Goal: Information Seeking & Learning: Find specific fact

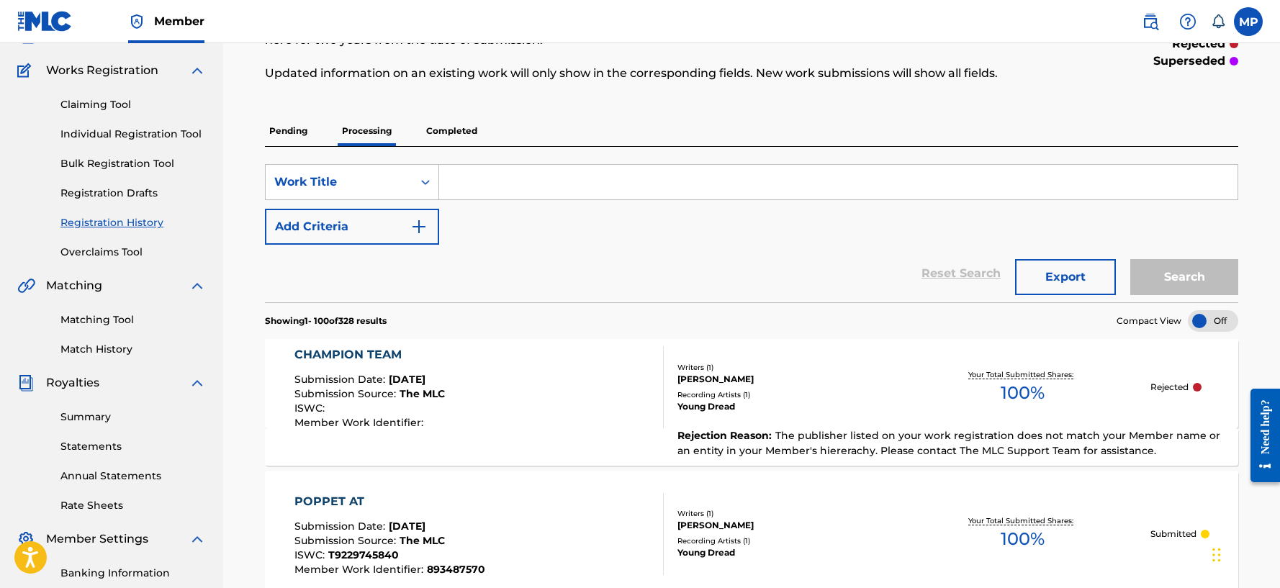
scroll to position [144, 0]
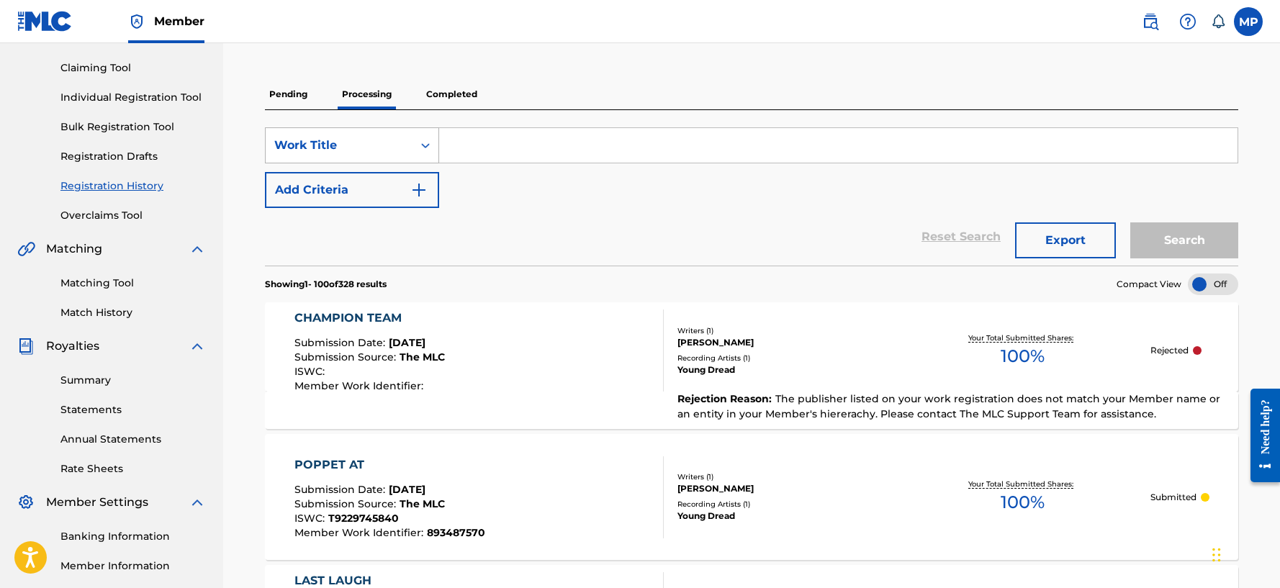
click at [395, 156] on div "Work Title" at bounding box center [339, 145] width 147 height 27
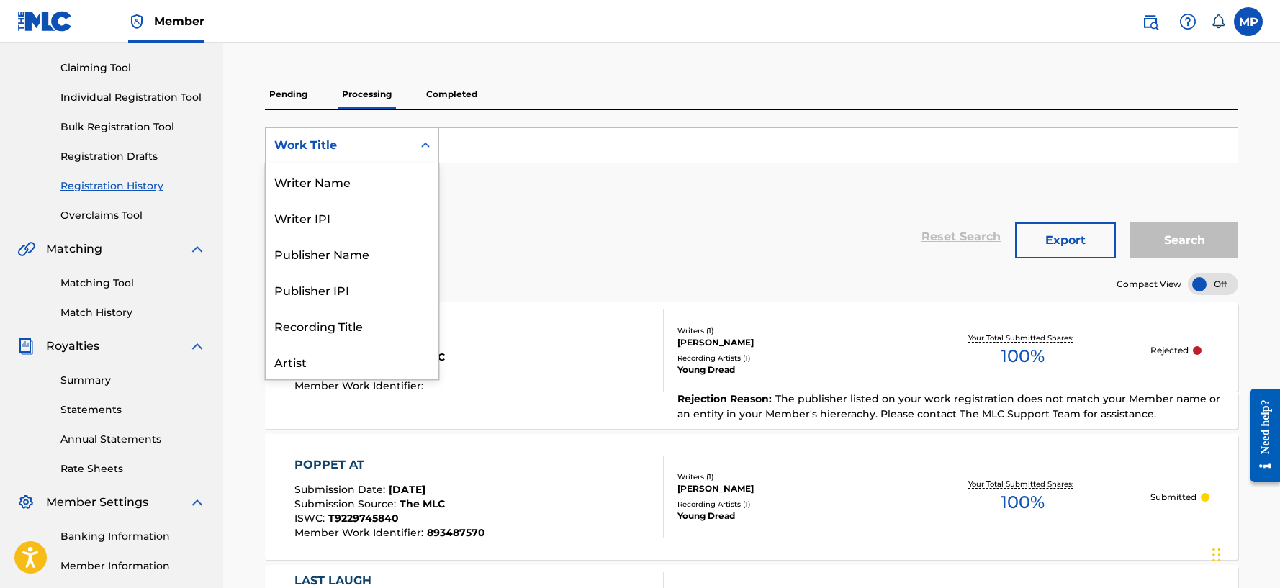
scroll to position [72, 0]
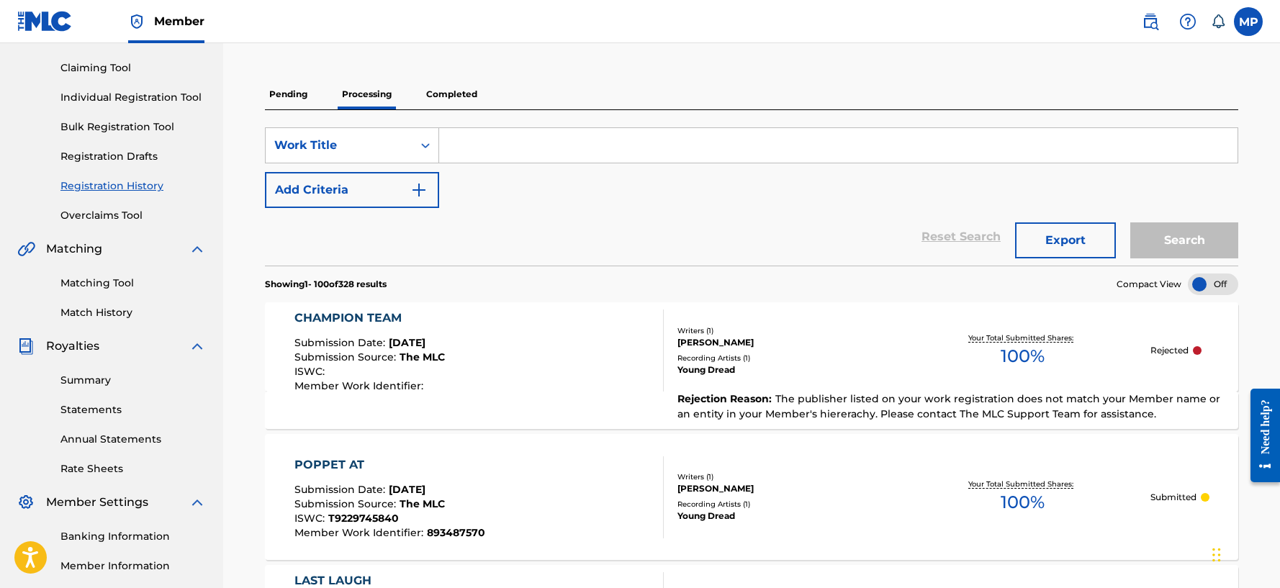
click at [490, 285] on section "Showing 1 - 100 of 328 results Compact View" at bounding box center [752, 281] width 974 height 30
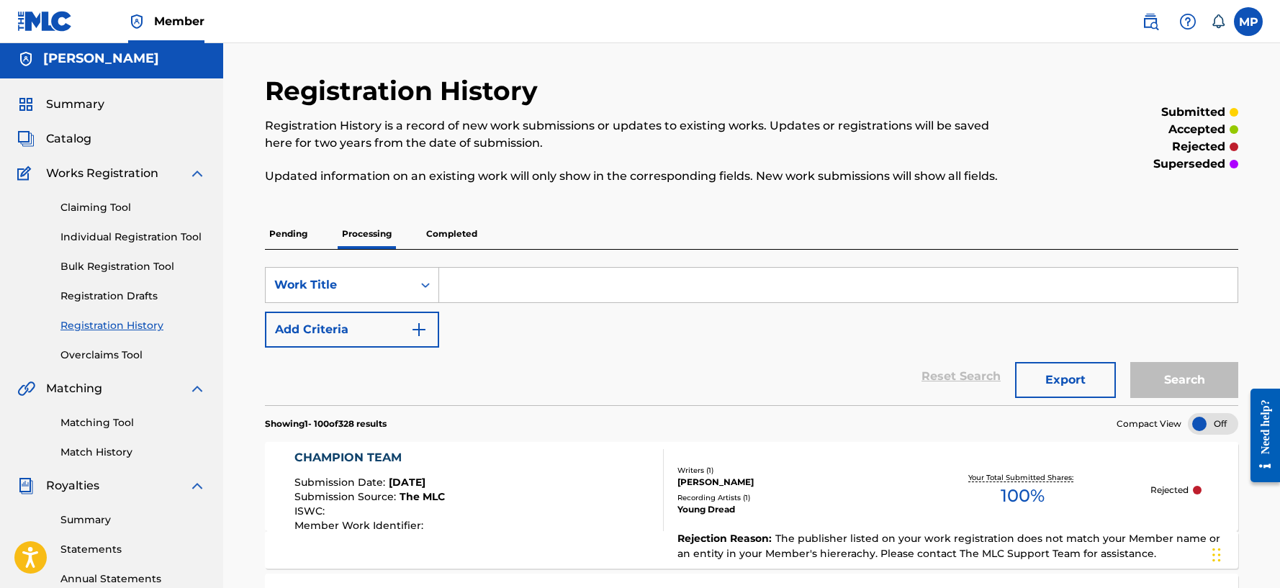
scroll to position [0, 0]
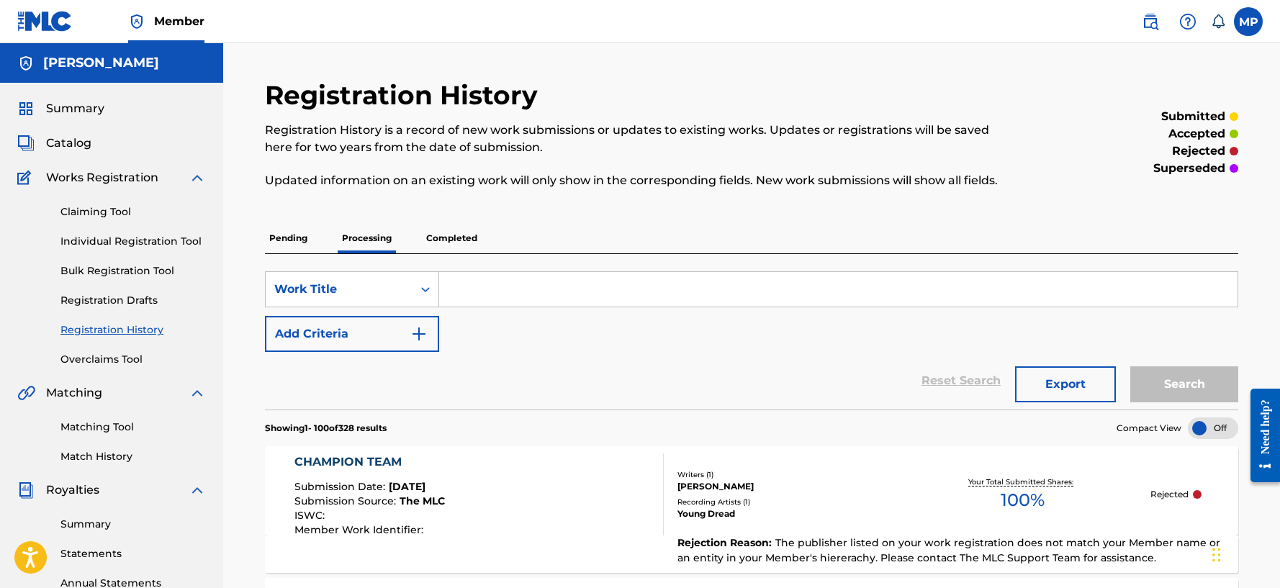
click at [396, 333] on button "Add Criteria" at bounding box center [352, 334] width 174 height 36
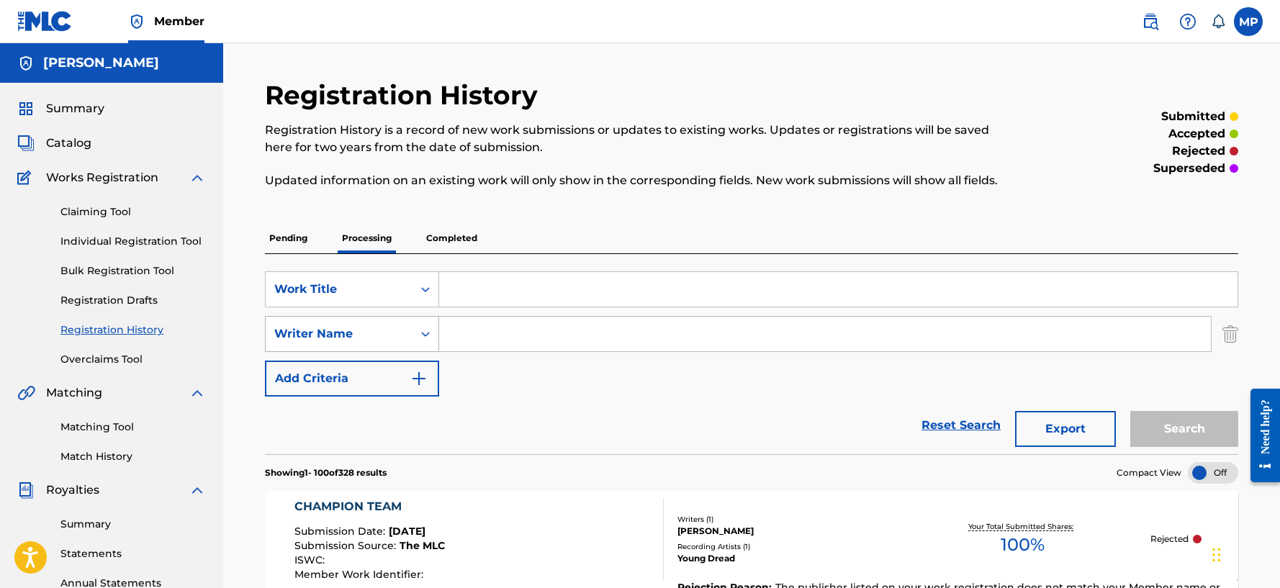
click at [399, 334] on div "Writer Name" at bounding box center [339, 333] width 130 height 17
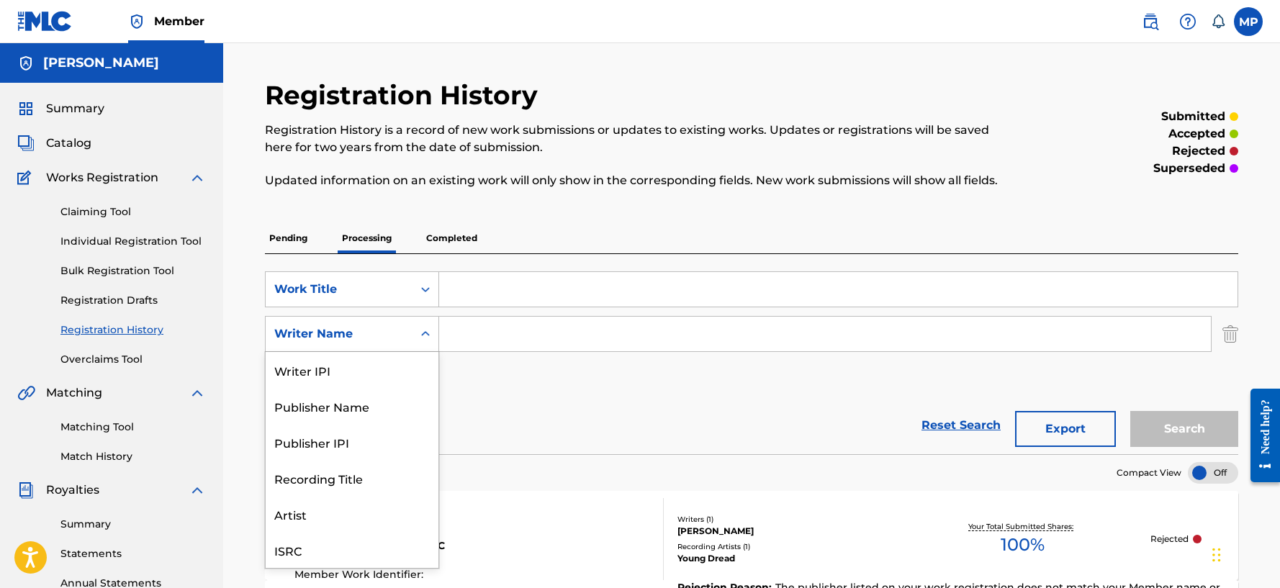
scroll to position [36, 0]
click at [516, 380] on div "SearchWithCriteriae338d2a0-4d0a-437c-b645-5dbb7c6b8916 Work Title SearchWithCri…" at bounding box center [752, 333] width 974 height 125
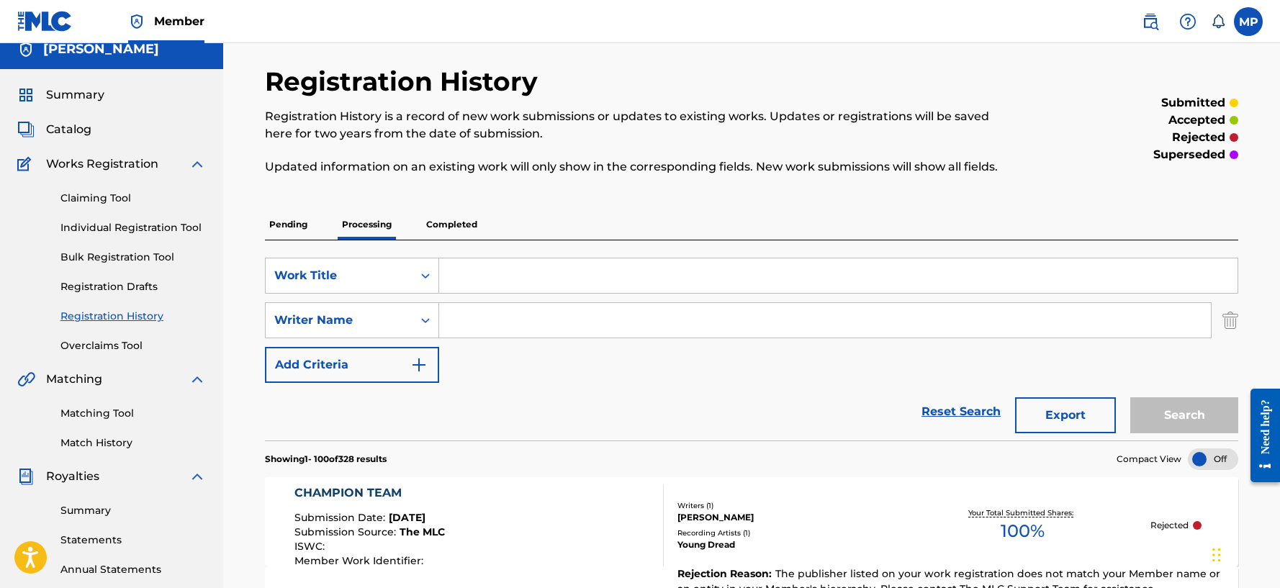
scroll to position [0, 0]
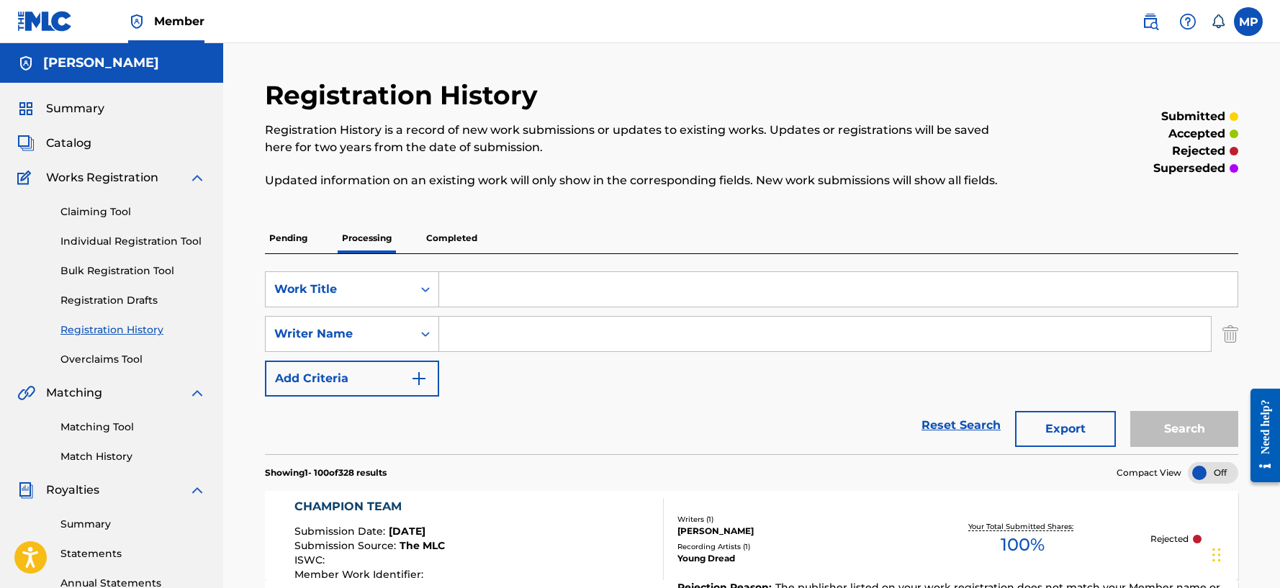
click at [1148, 22] on img at bounding box center [1150, 21] width 17 height 17
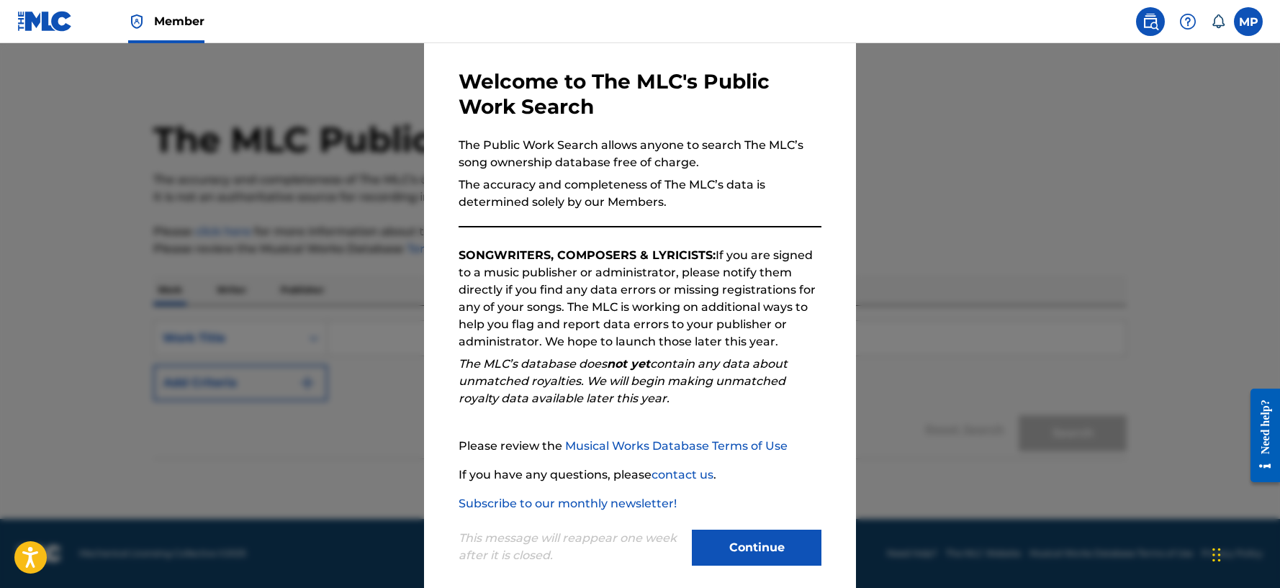
scroll to position [71, 0]
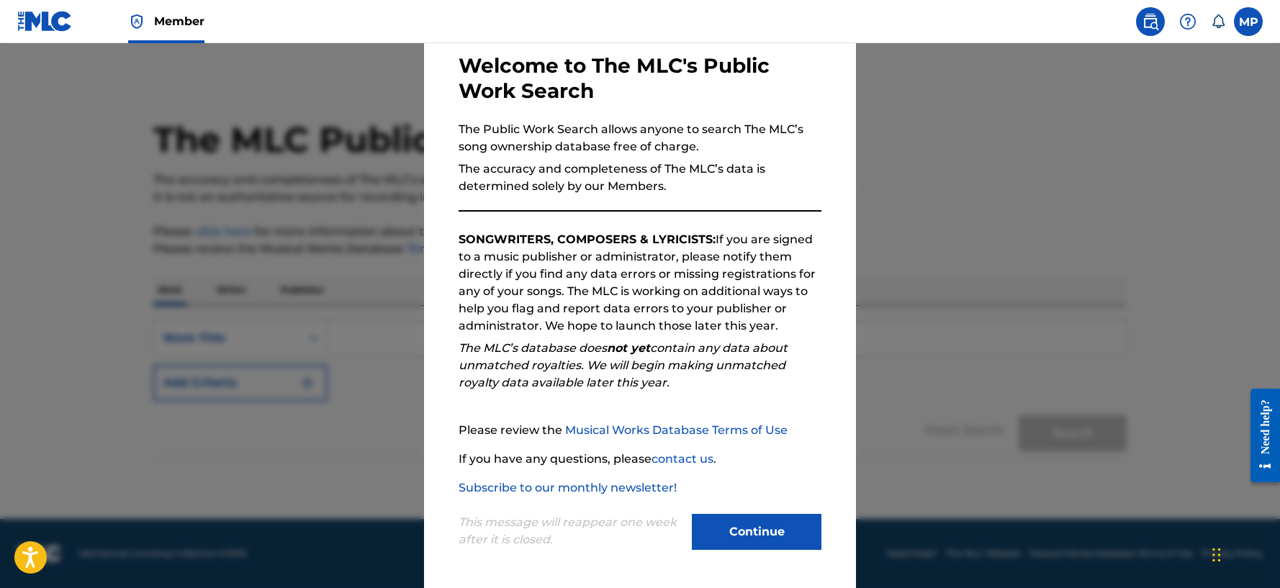
click at [749, 522] on button "Continue" at bounding box center [757, 532] width 130 height 36
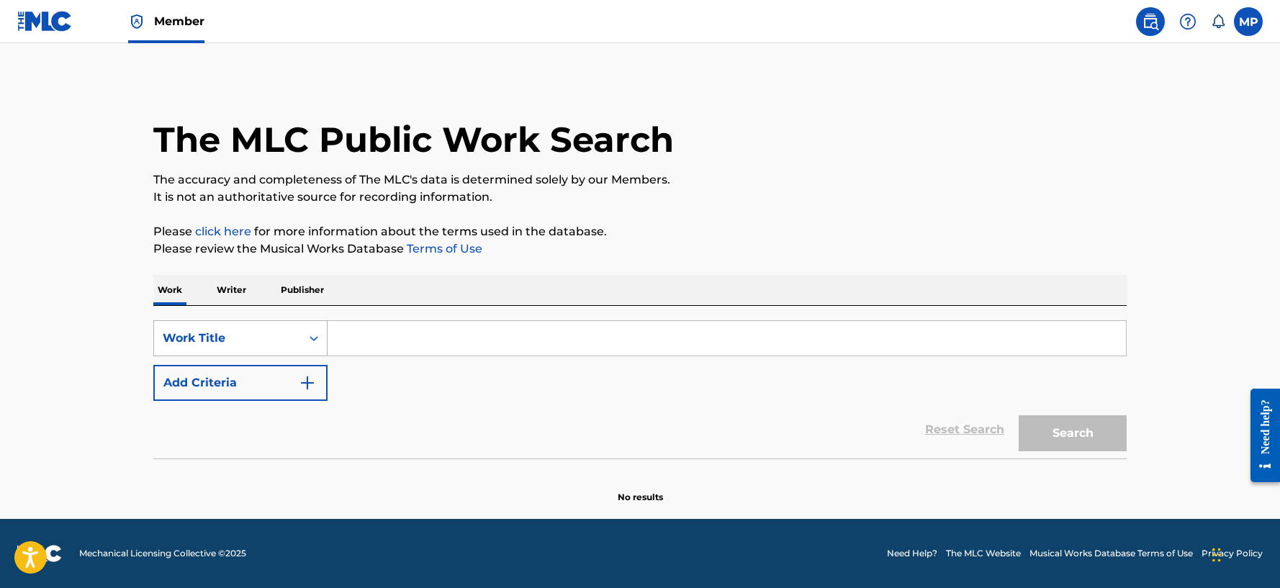
click at [277, 346] on div "Work Title" at bounding box center [228, 338] width 130 height 17
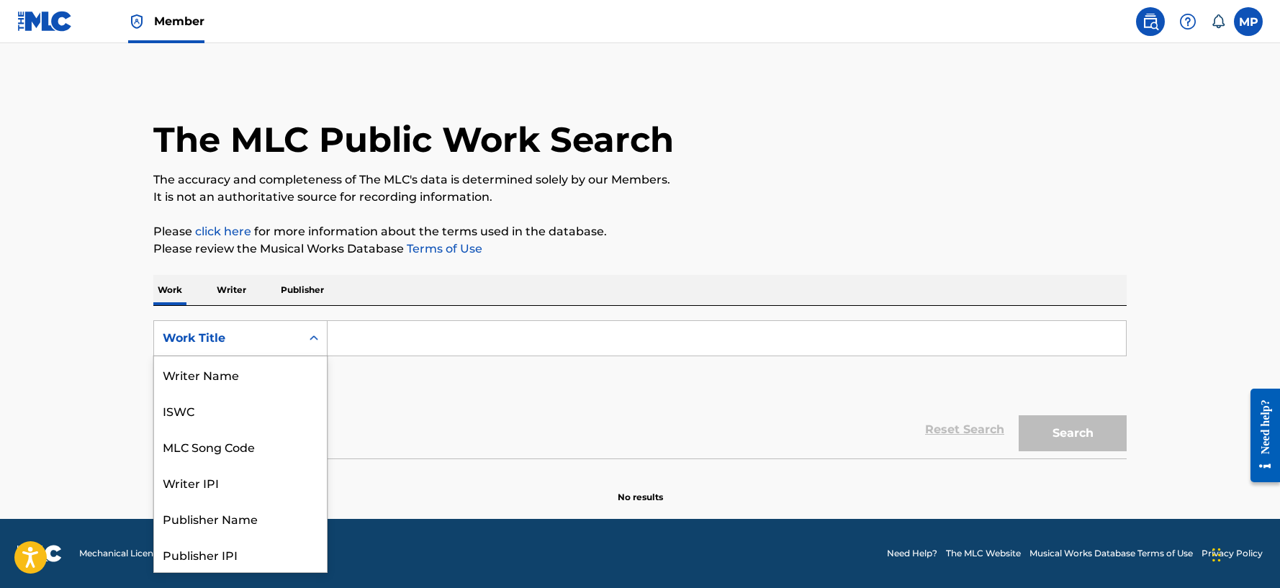
scroll to position [72, 0]
click at [277, 346] on div "Work Title" at bounding box center [228, 338] width 130 height 17
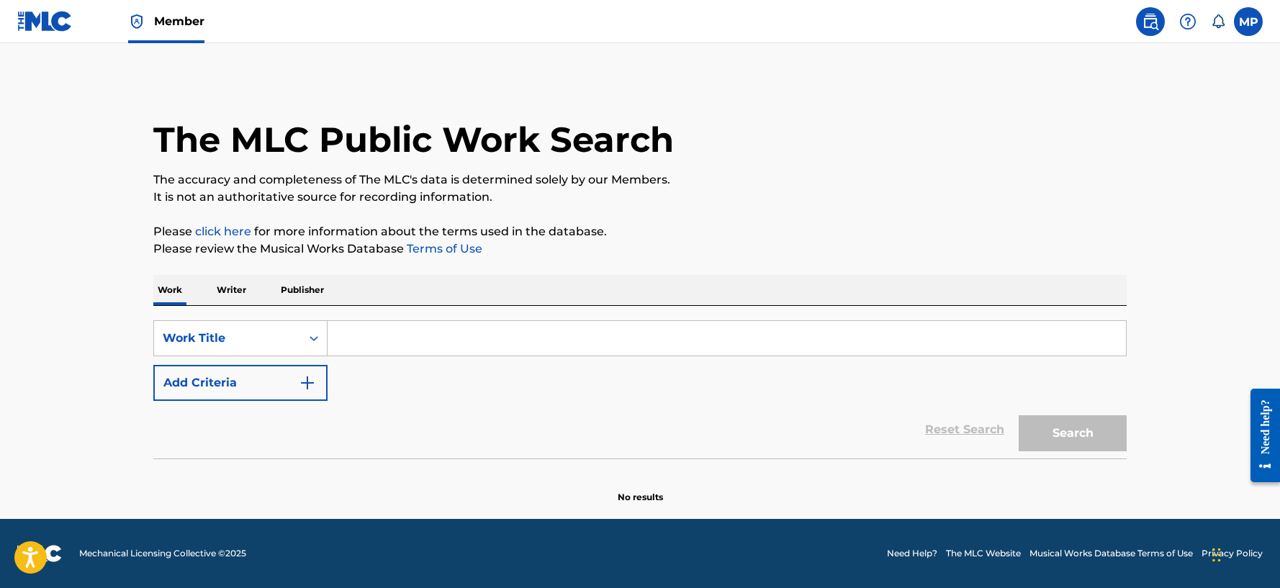
click at [1154, 22] on img at bounding box center [1150, 21] width 17 height 17
click at [302, 287] on p "Publisher" at bounding box center [303, 290] width 52 height 30
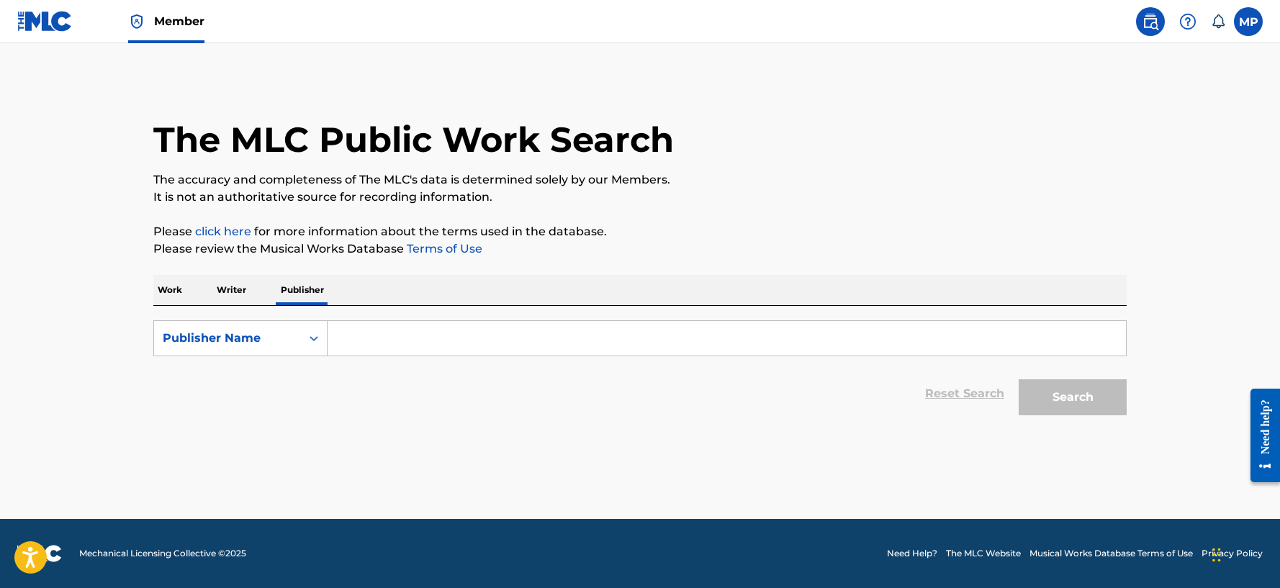
click at [353, 345] on input "Search Form" at bounding box center [727, 338] width 799 height 35
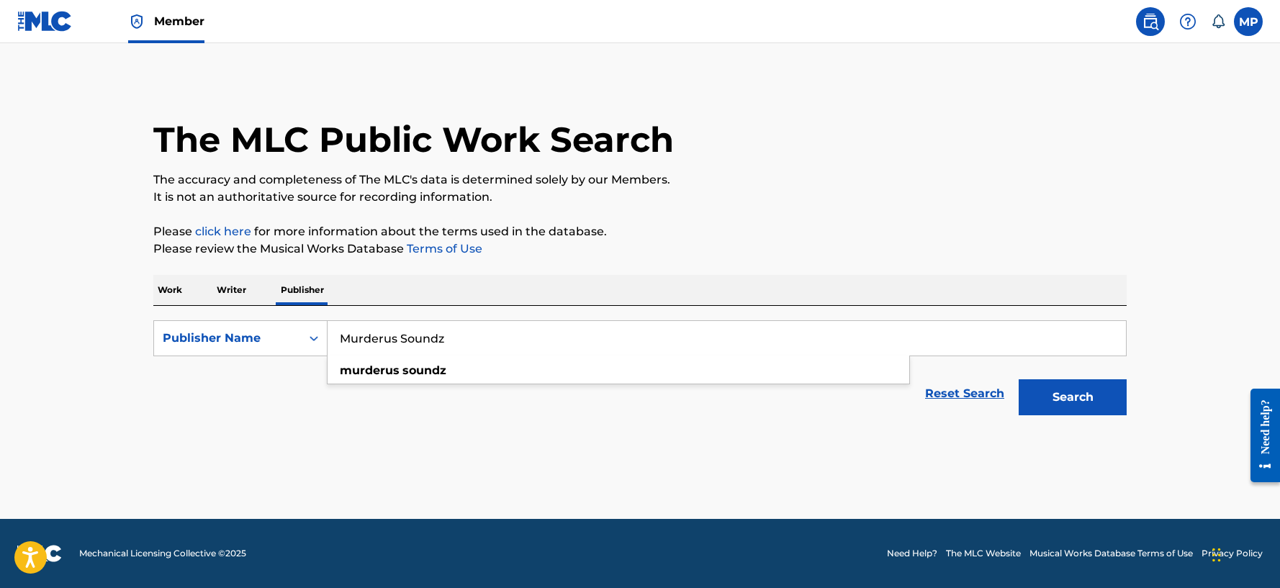
type input "Murderus Soundz"
click at [1019, 379] on button "Search" at bounding box center [1073, 397] width 108 height 36
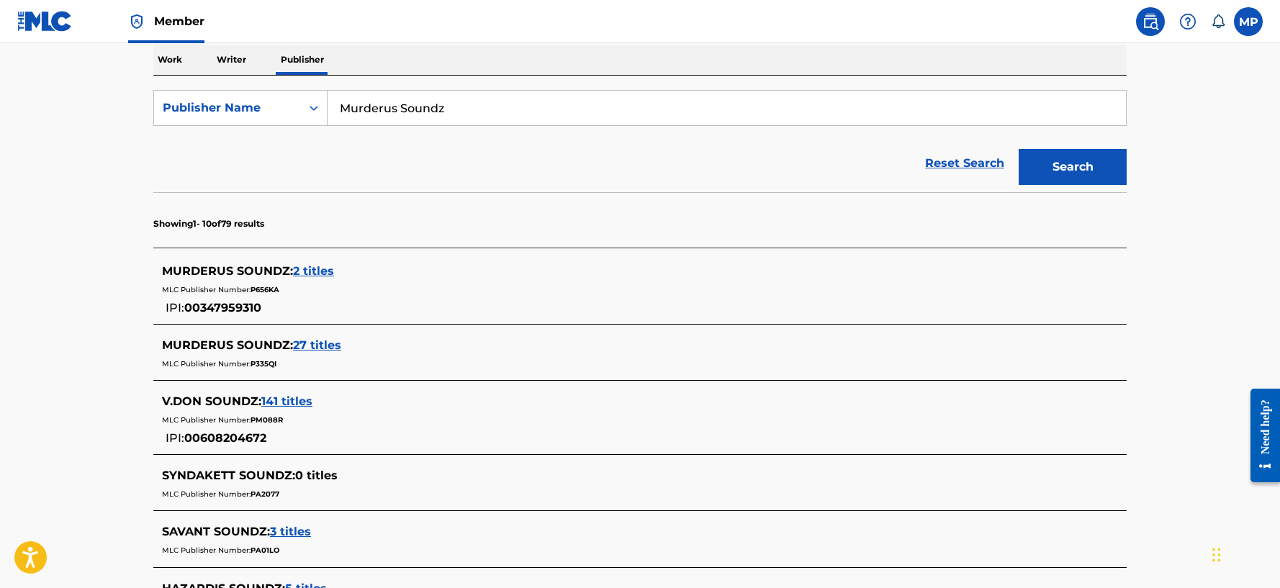
scroll to position [288, 0]
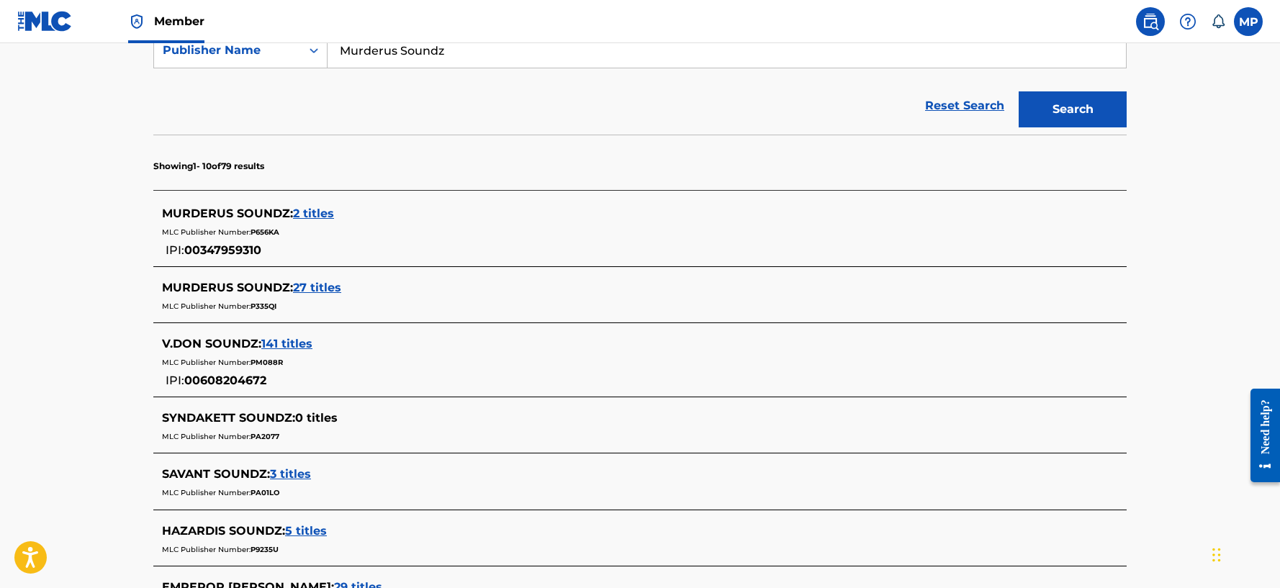
click at [316, 214] on span "2 titles" at bounding box center [313, 214] width 41 height 14
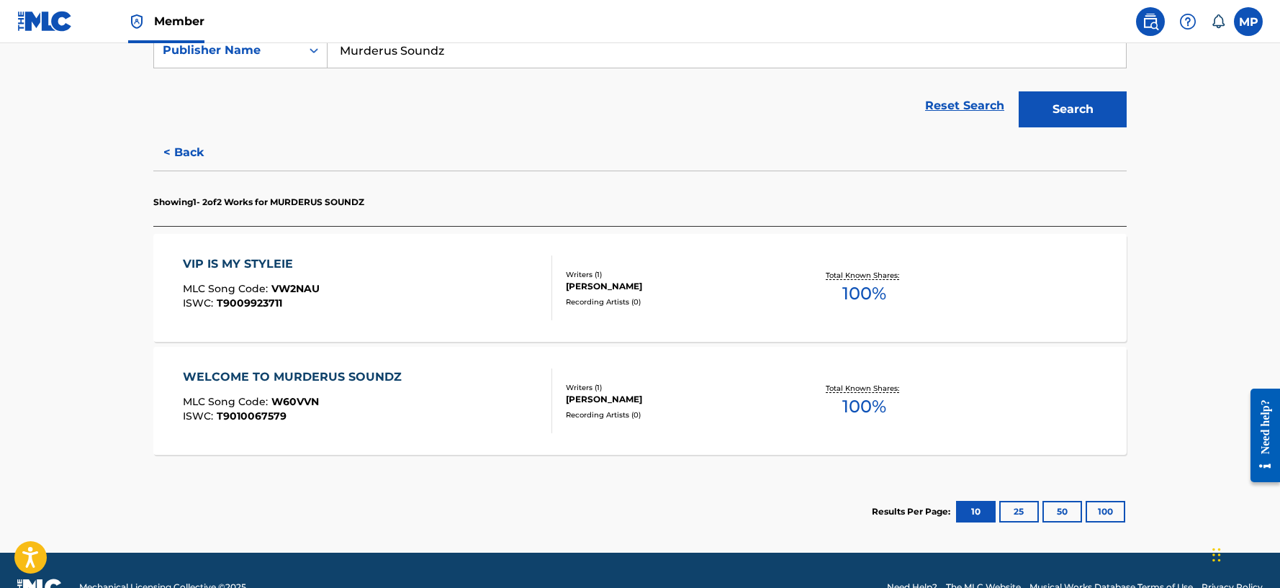
click at [510, 392] on div "WELCOME TO MURDERUS SOUNDZ MLC Song Code : W60VVN ISWC : T9010067579" at bounding box center [368, 401] width 370 height 65
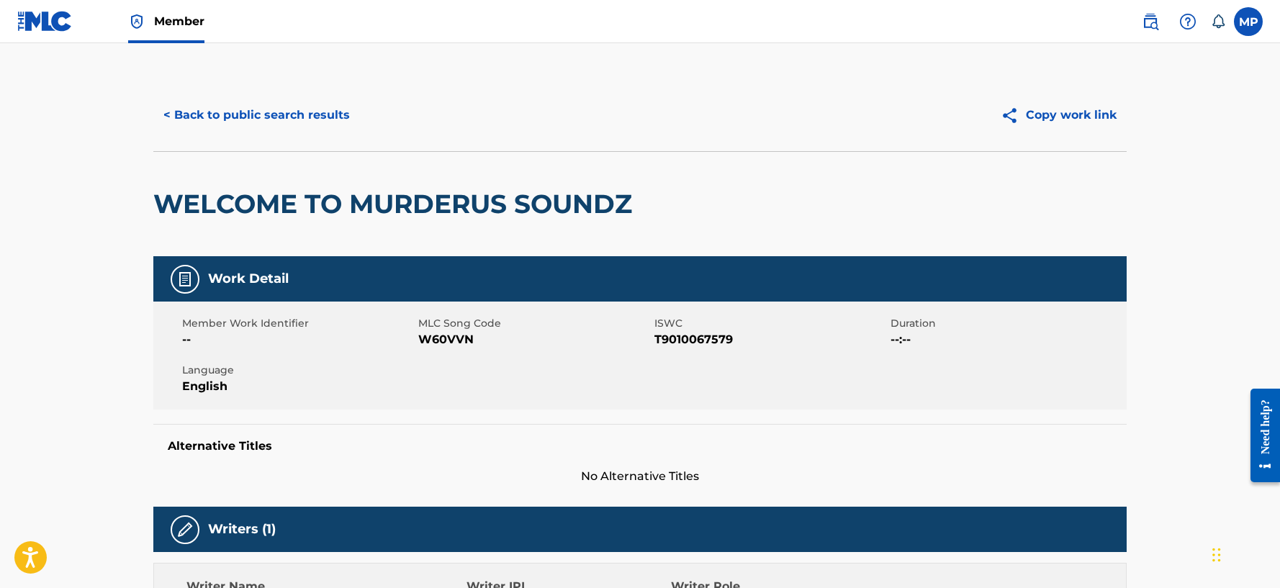
click at [288, 120] on button "< Back to public search results" at bounding box center [256, 115] width 207 height 36
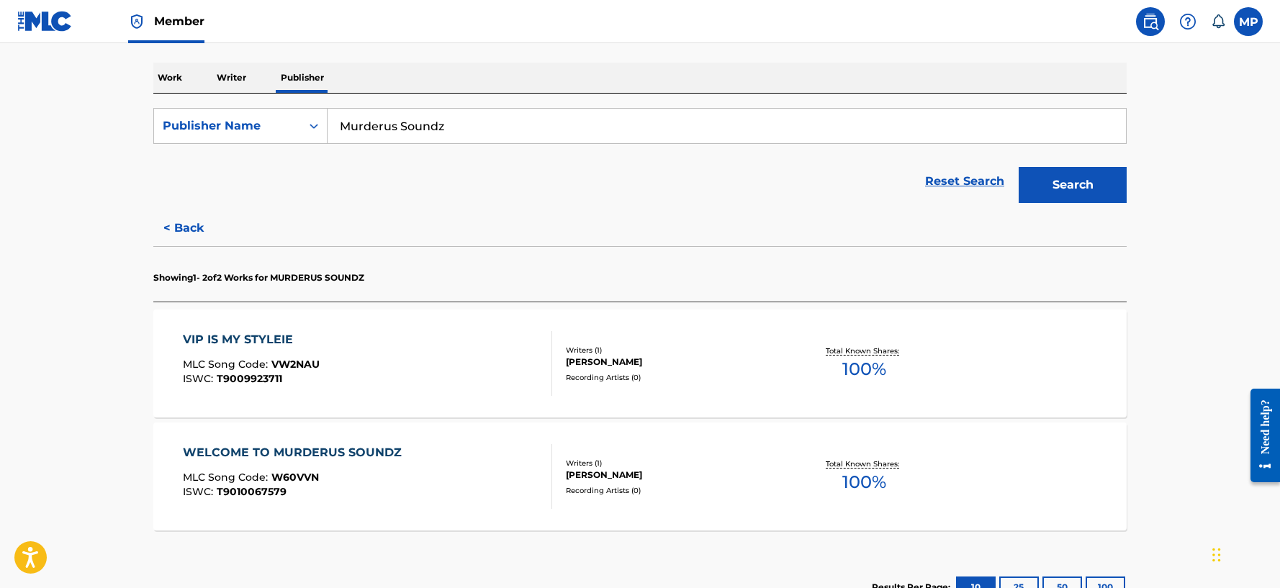
scroll to position [216, 0]
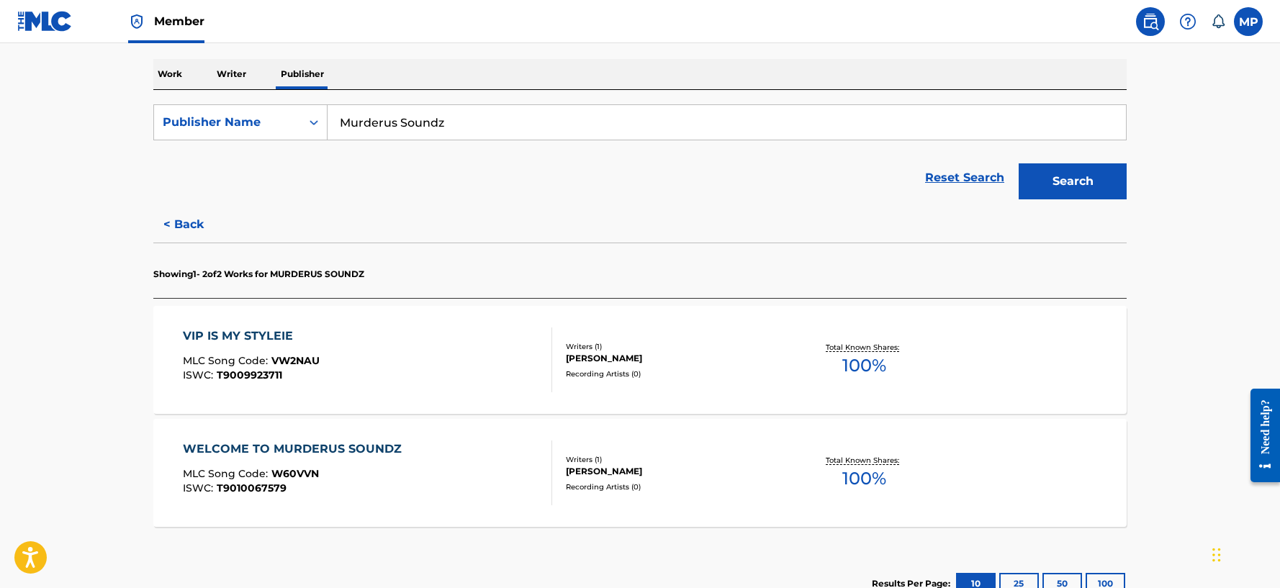
click at [184, 227] on button "< Back" at bounding box center [196, 225] width 86 height 36
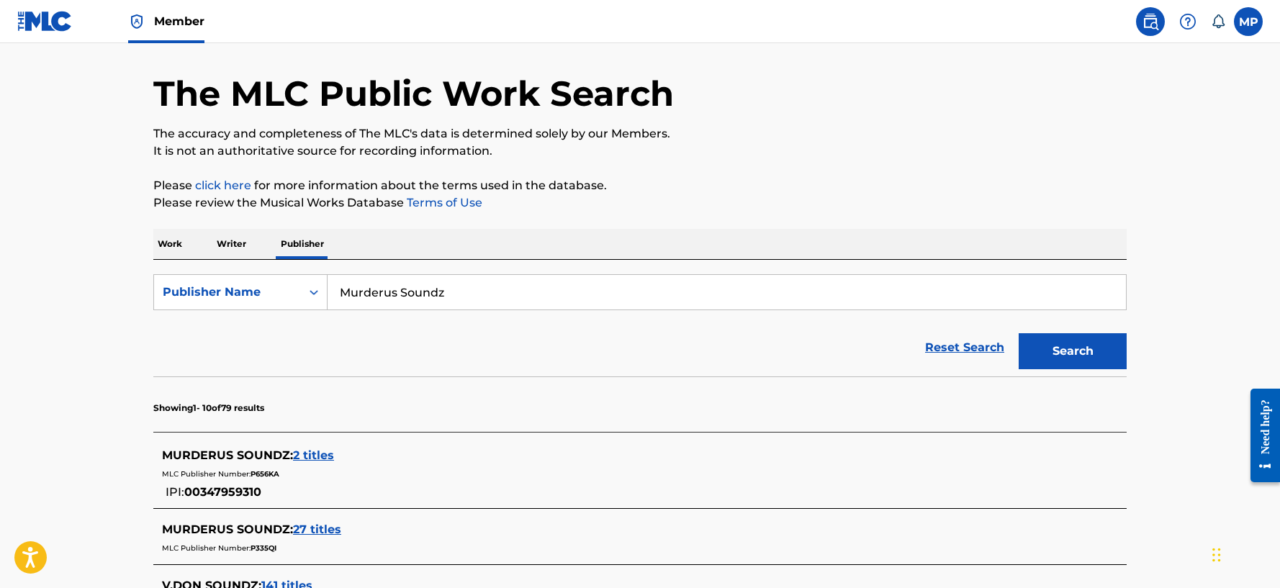
scroll to position [72, 0]
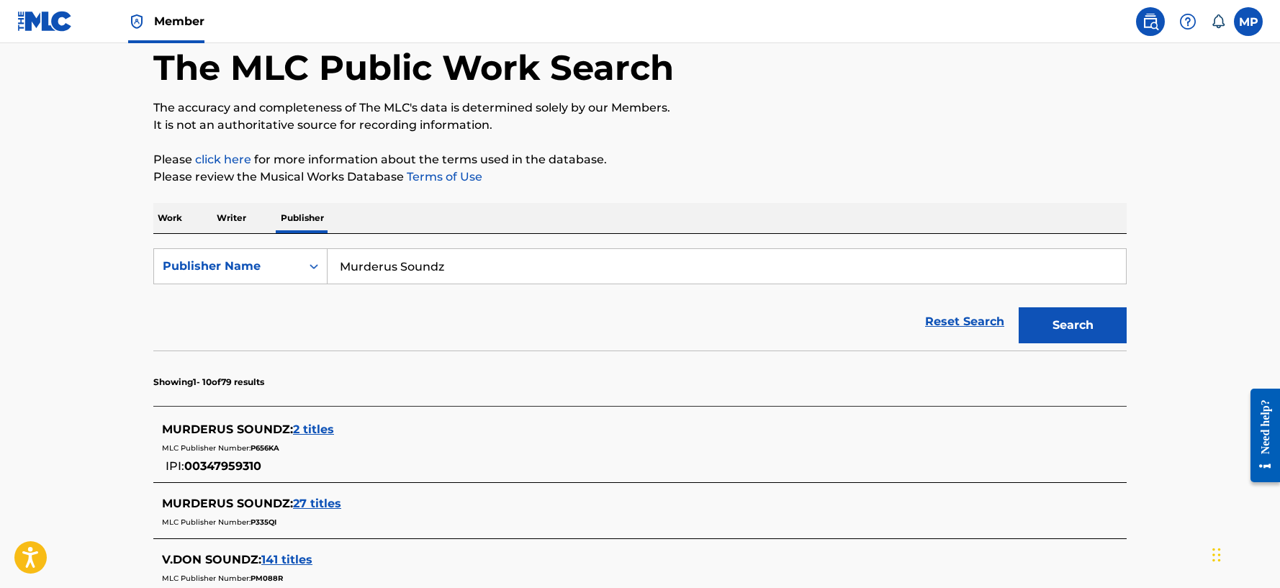
click at [319, 430] on span "2 titles" at bounding box center [313, 430] width 41 height 14
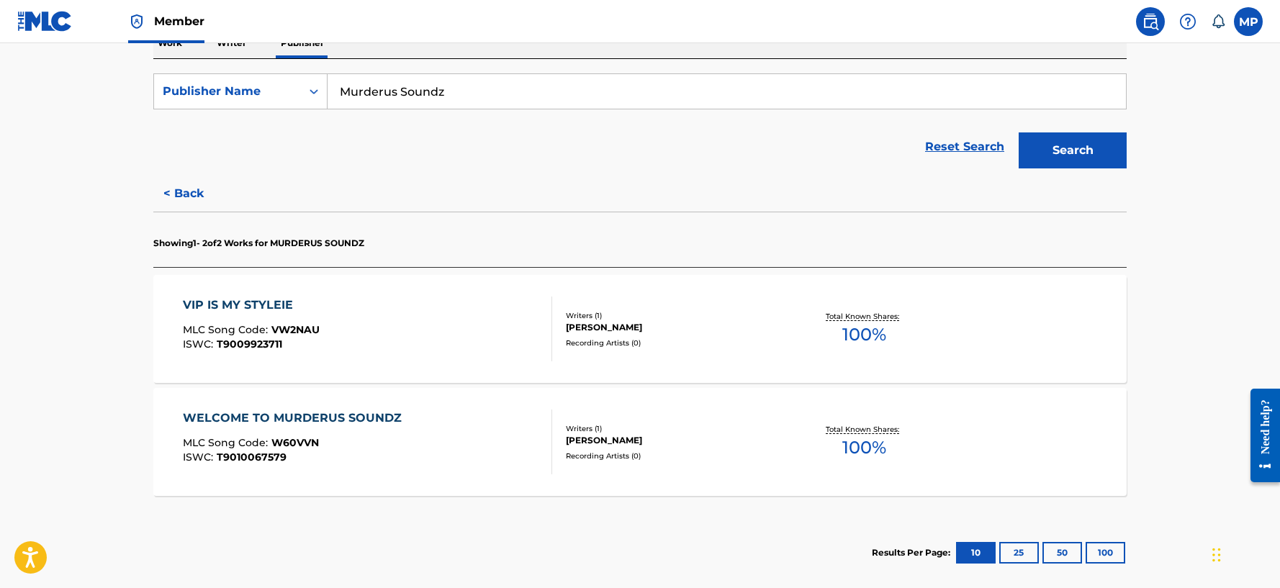
scroll to position [288, 0]
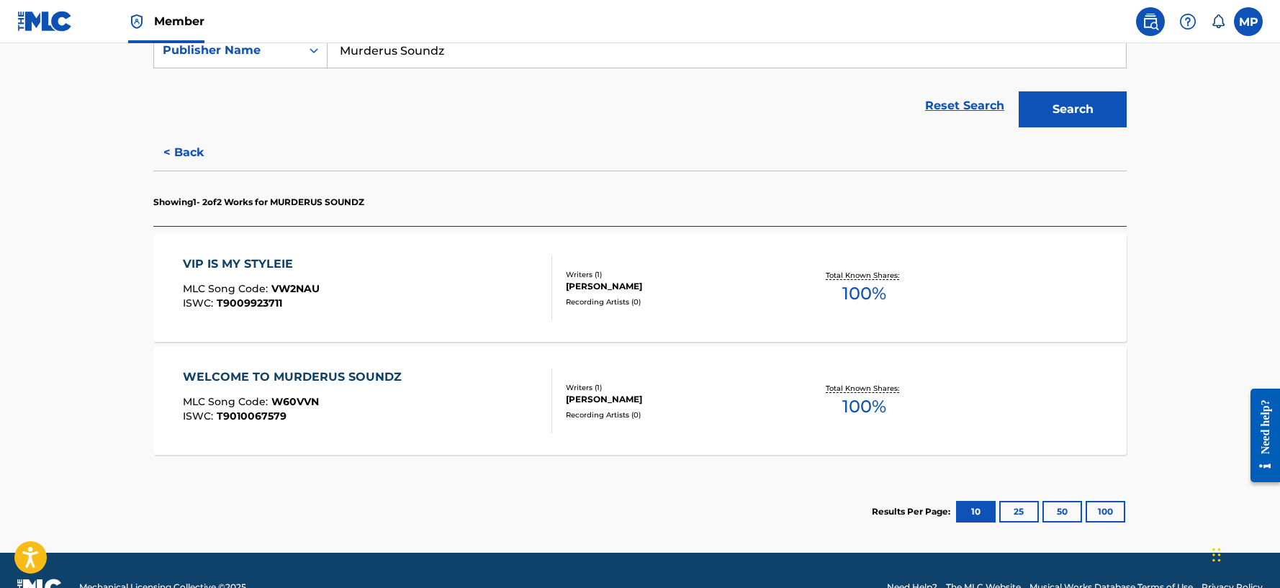
click at [467, 402] on div "WELCOME TO MURDERUS SOUNDZ MLC Song Code : W60VVN ISWC : T9010067579" at bounding box center [368, 401] width 370 height 65
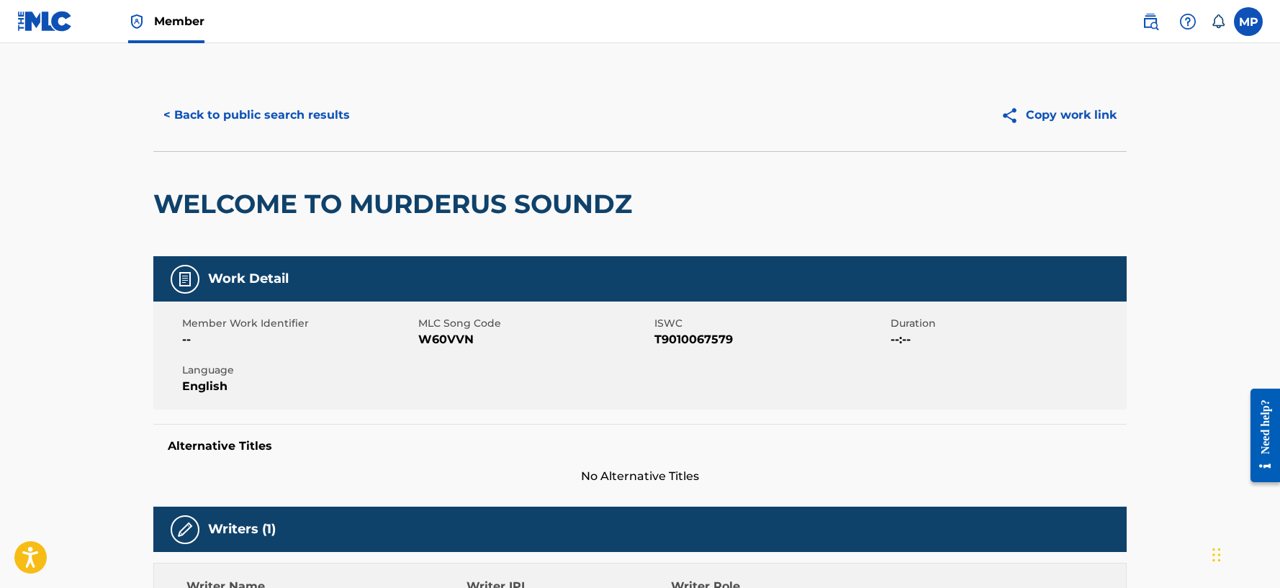
click at [328, 111] on button "< Back to public search results" at bounding box center [256, 115] width 207 height 36
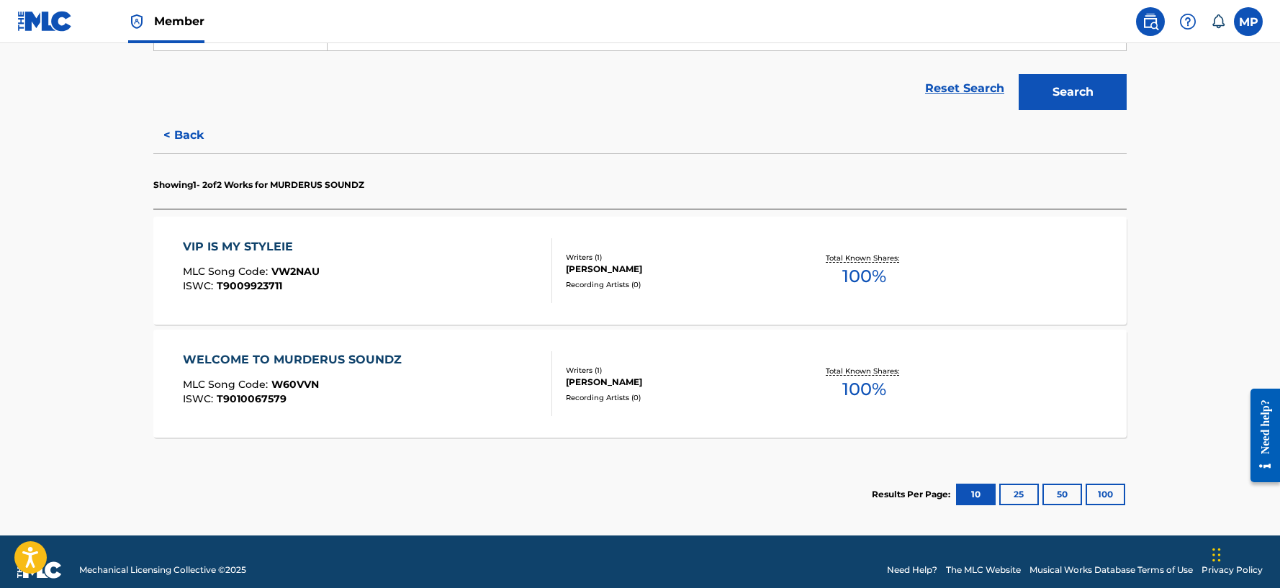
scroll to position [322, 0]
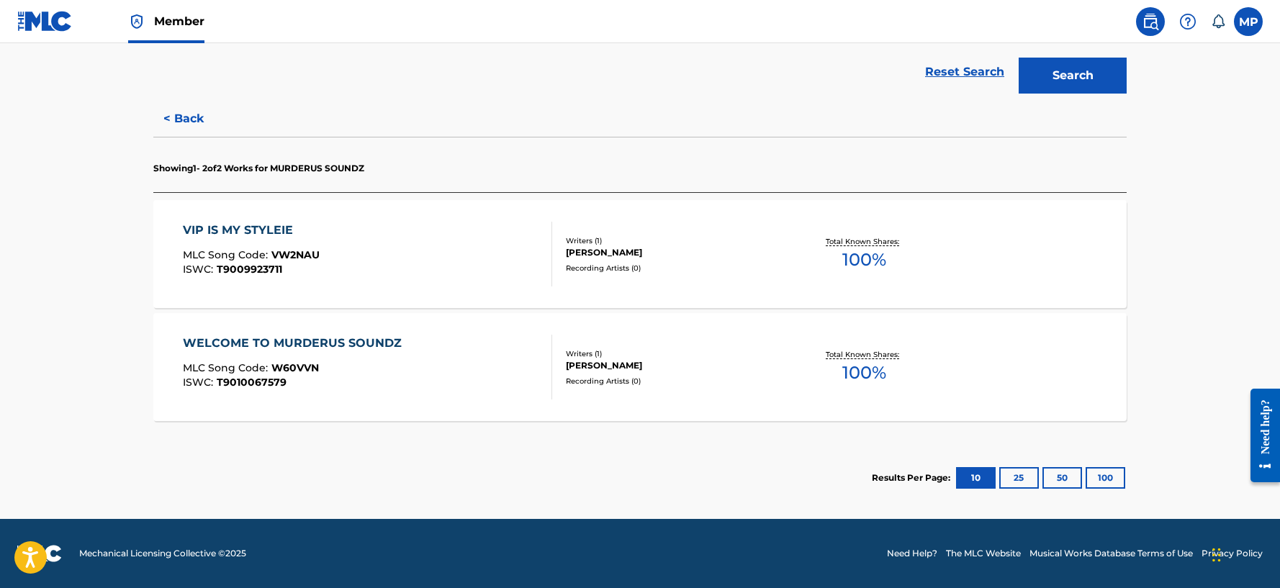
click at [744, 273] on div "Recording Artists ( 0 )" at bounding box center [674, 268] width 217 height 11
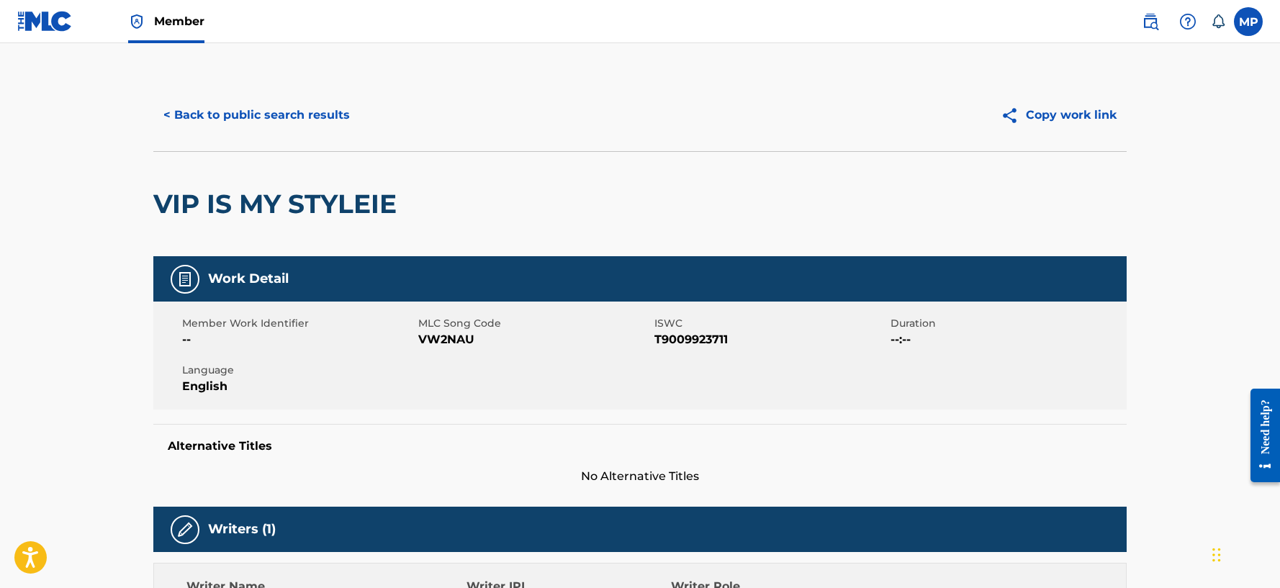
click at [305, 116] on button "< Back to public search results" at bounding box center [256, 115] width 207 height 36
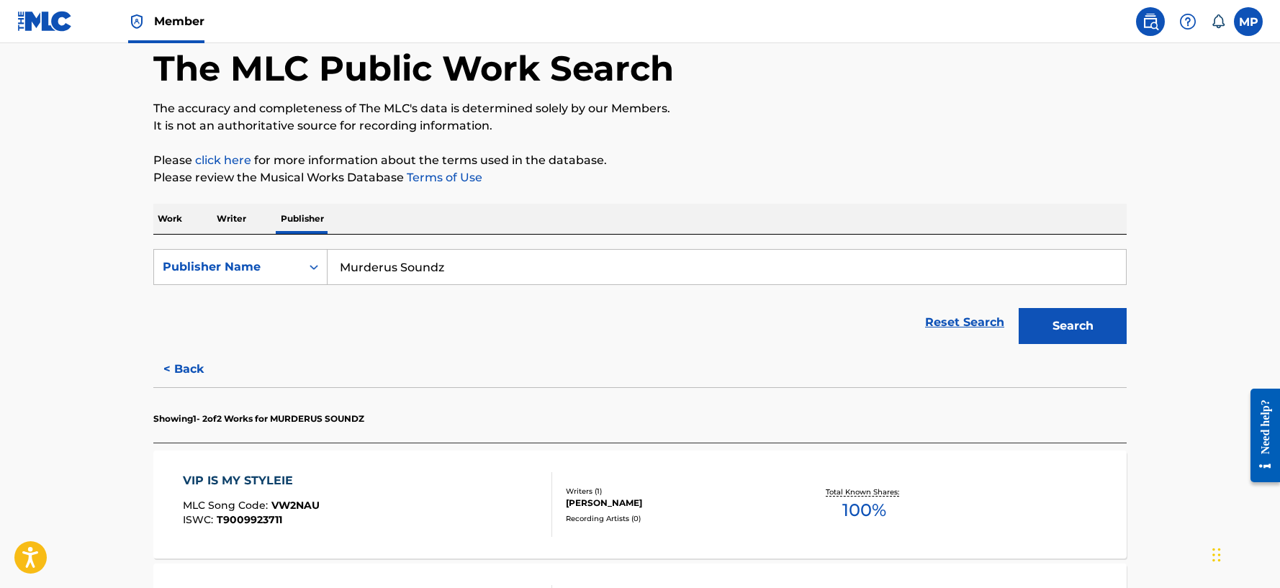
scroll to position [72, 0]
click at [296, 270] on div "Publisher Name" at bounding box center [227, 266] width 147 height 27
click at [654, 381] on div "< Back Showing 1 - 2 of 2 Works for MURDERUS SOUNDZ VIP IS MY STYLEIE MLC Song …" at bounding box center [640, 556] width 974 height 411
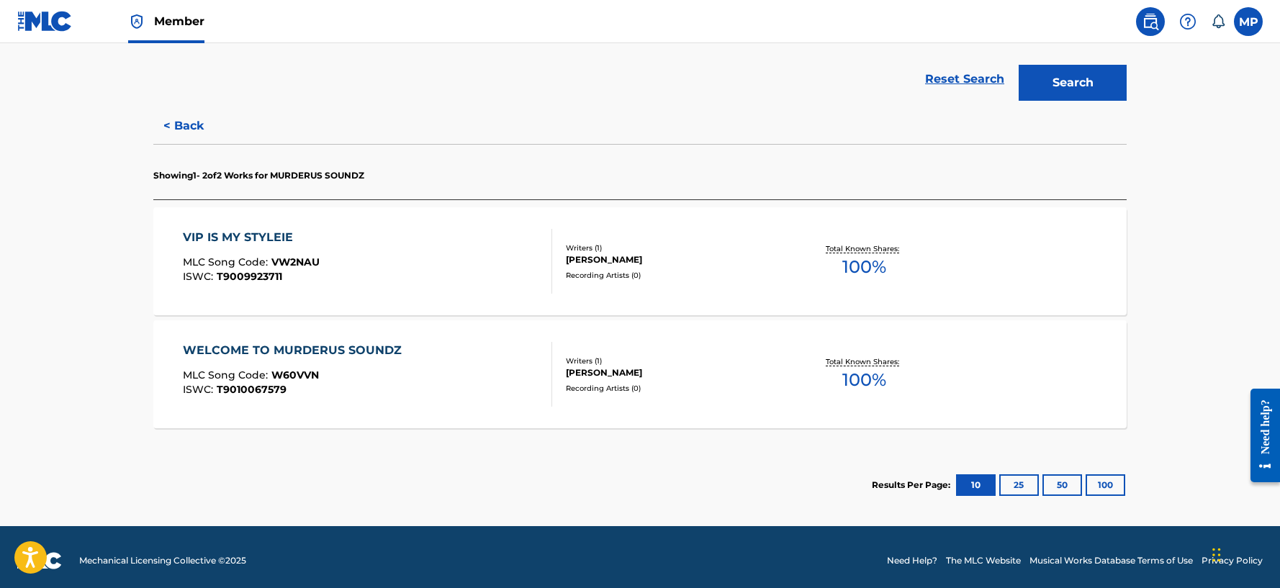
scroll to position [322, 0]
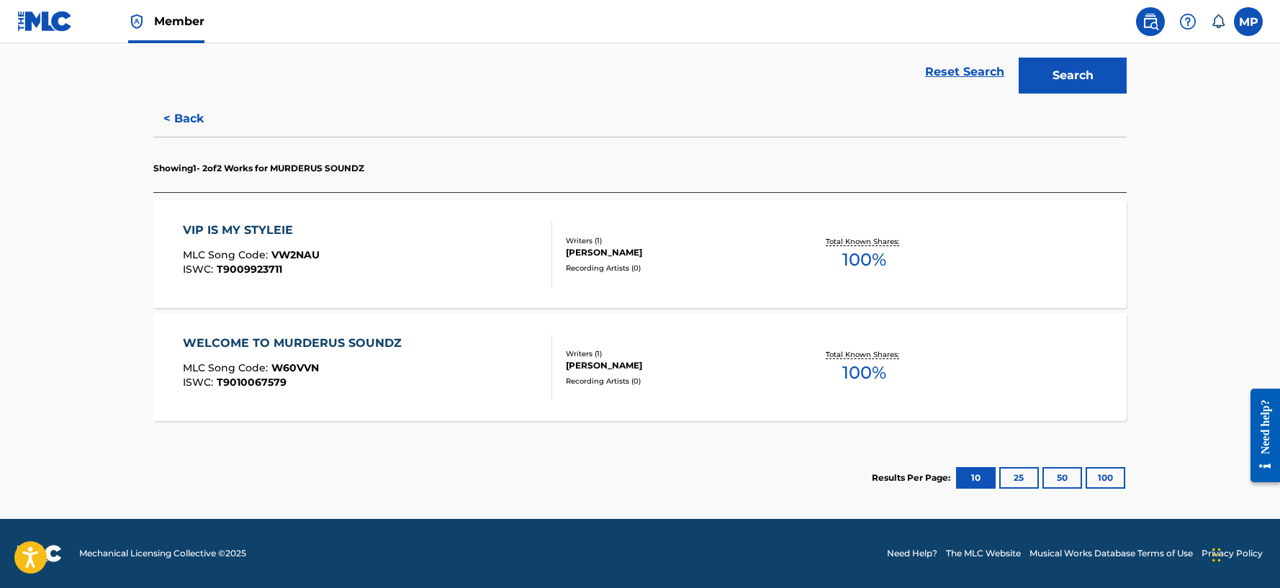
click at [168, 113] on button "< Back" at bounding box center [196, 119] width 86 height 36
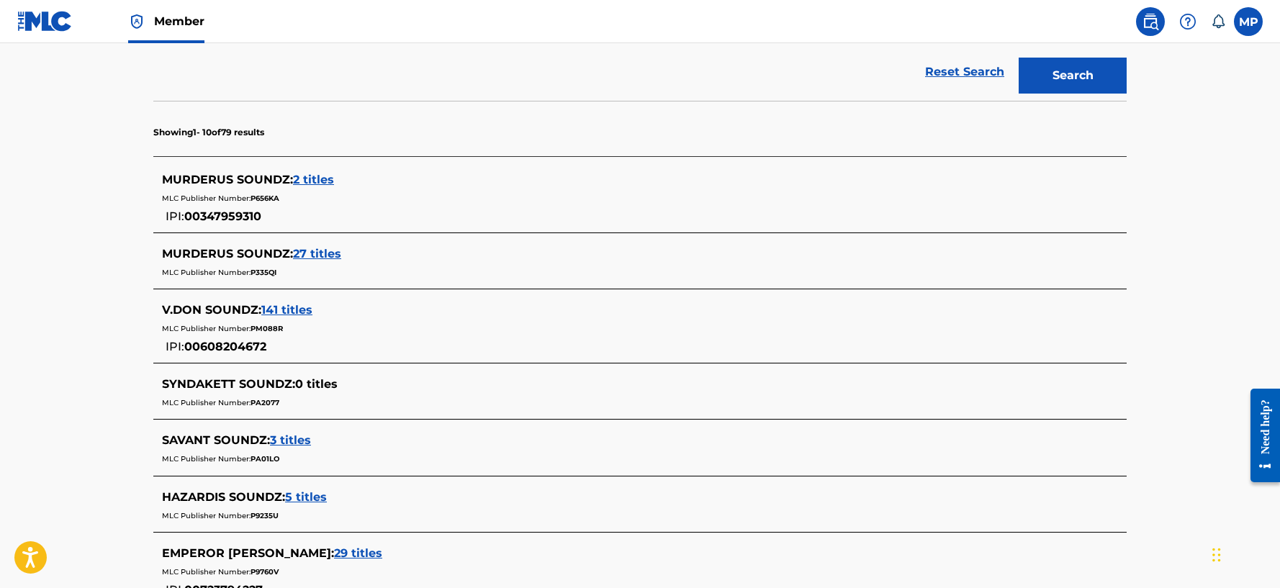
click at [451, 199] on div "MLC Publisher Number: P656KA" at bounding box center [621, 197] width 919 height 17
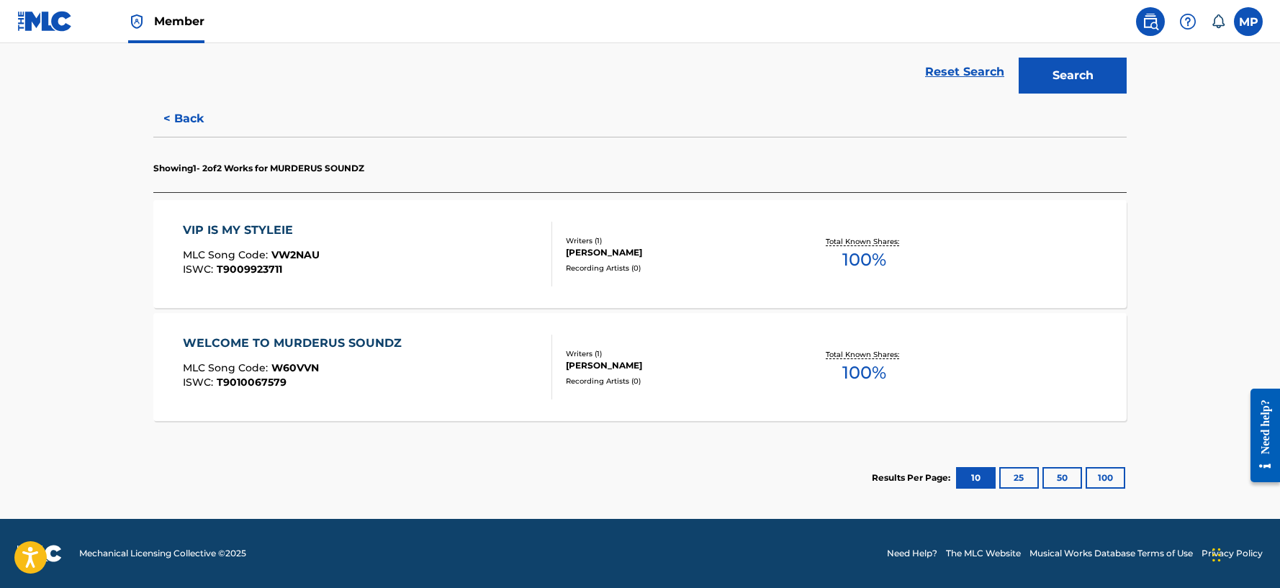
click at [201, 123] on button "< Back" at bounding box center [196, 119] width 86 height 36
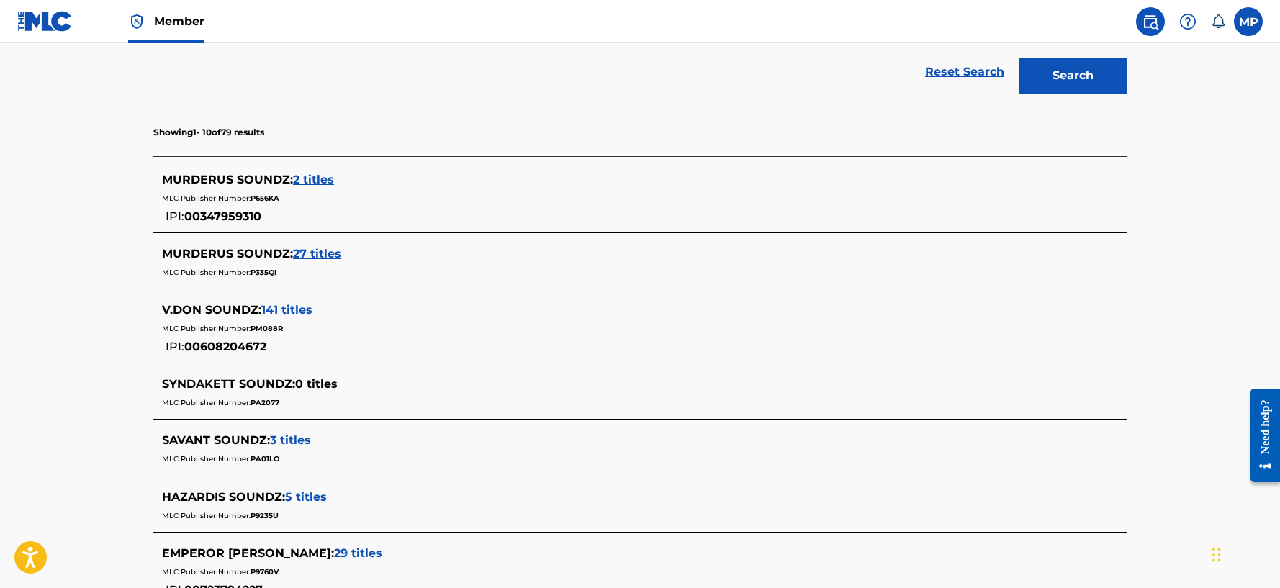
click at [1252, 34] on label at bounding box center [1248, 21] width 29 height 29
click at [1249, 22] on input "MP Micah Penny youngdread@youngdread.com Notification Preferences Profile Log o…" at bounding box center [1249, 22] width 0 height 0
click at [1099, 184] on link "Profile" at bounding box center [1106, 179] width 29 height 13
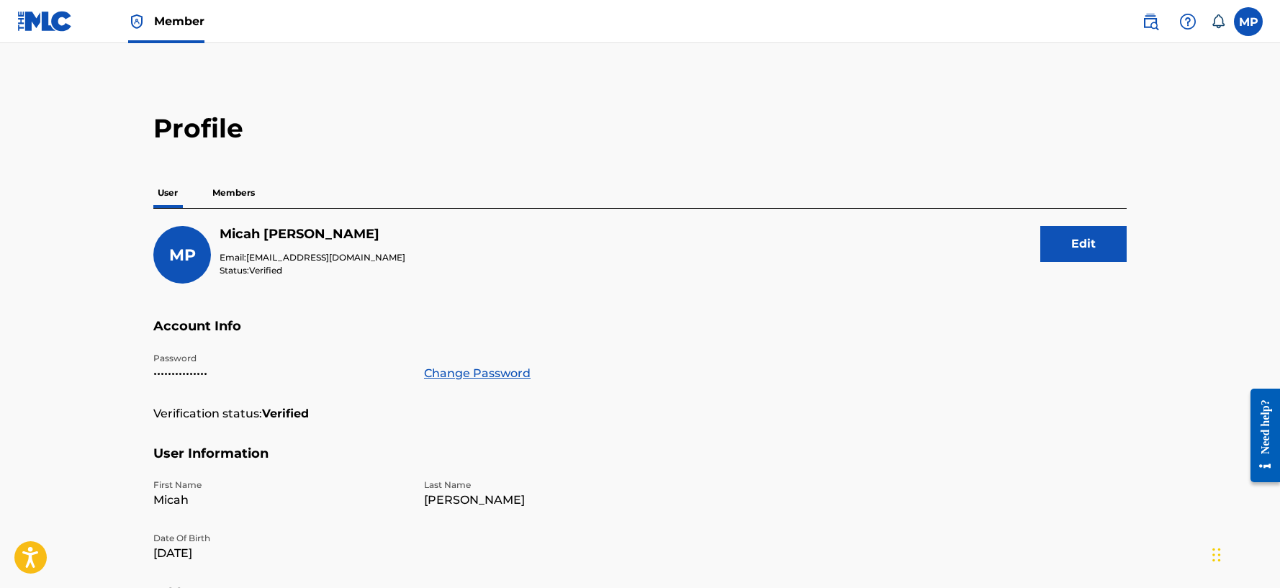
click at [230, 201] on p "Members" at bounding box center [233, 193] width 51 height 30
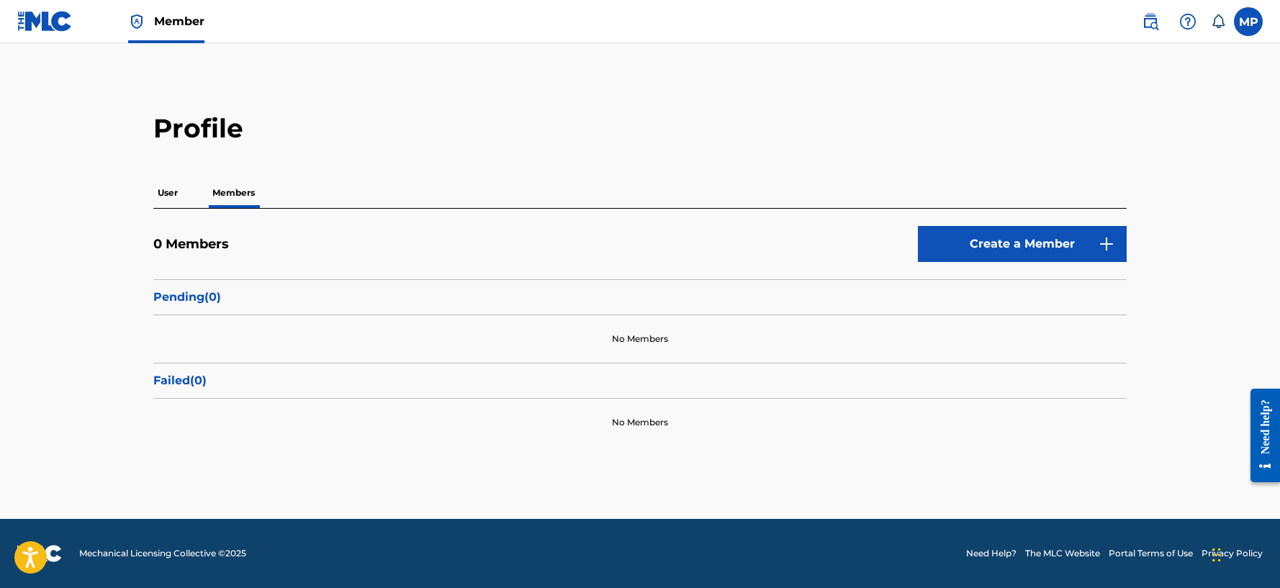
click at [170, 200] on p "User" at bounding box center [167, 193] width 29 height 30
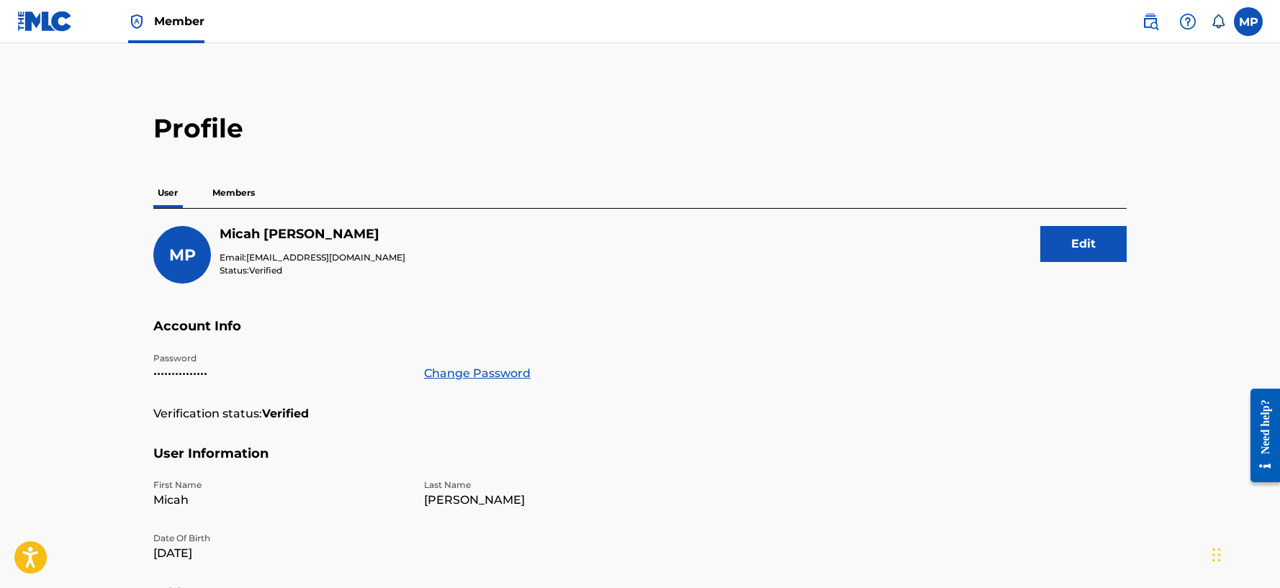
click at [1156, 22] on img at bounding box center [1150, 21] width 17 height 17
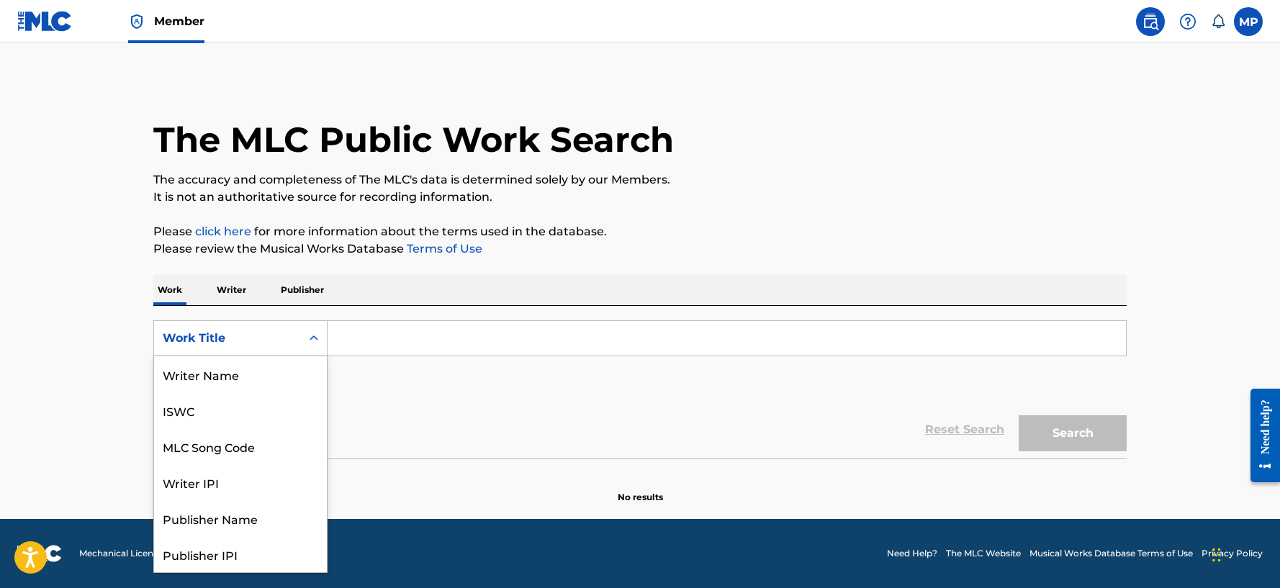
click at [212, 348] on div "Work Title" at bounding box center [227, 338] width 147 height 27
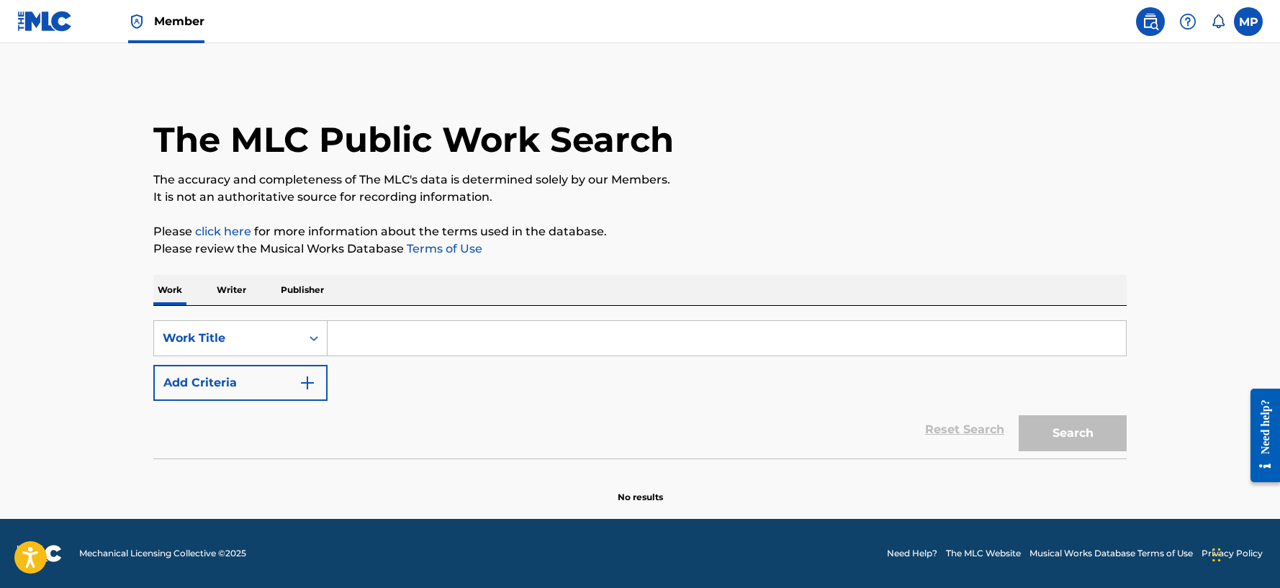
drag, startPoint x: 311, startPoint y: 280, endPoint x: 318, endPoint y: 279, distance: 7.3
click at [312, 279] on p "Publisher" at bounding box center [303, 290] width 52 height 30
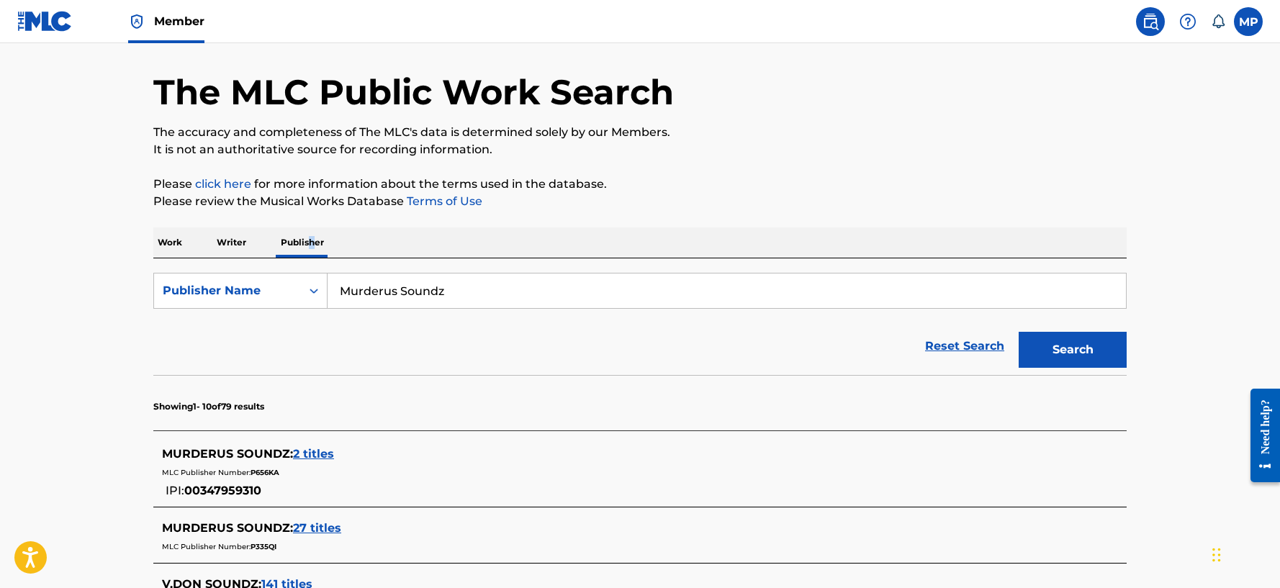
scroll to position [72, 0]
